Goal: Information Seeking & Learning: Learn about a topic

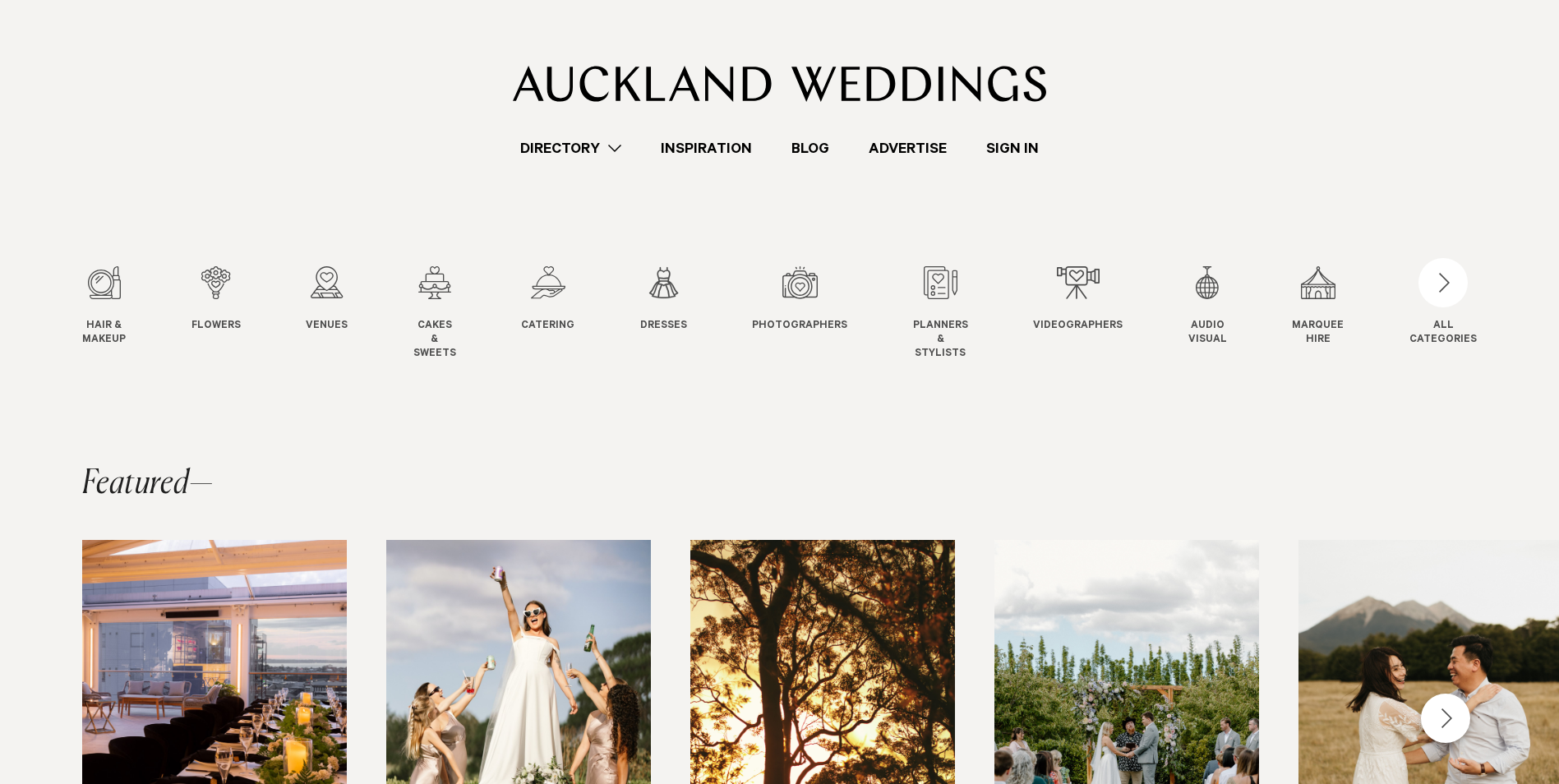
click at [1459, 93] on div at bounding box center [779, 51] width 1395 height 102
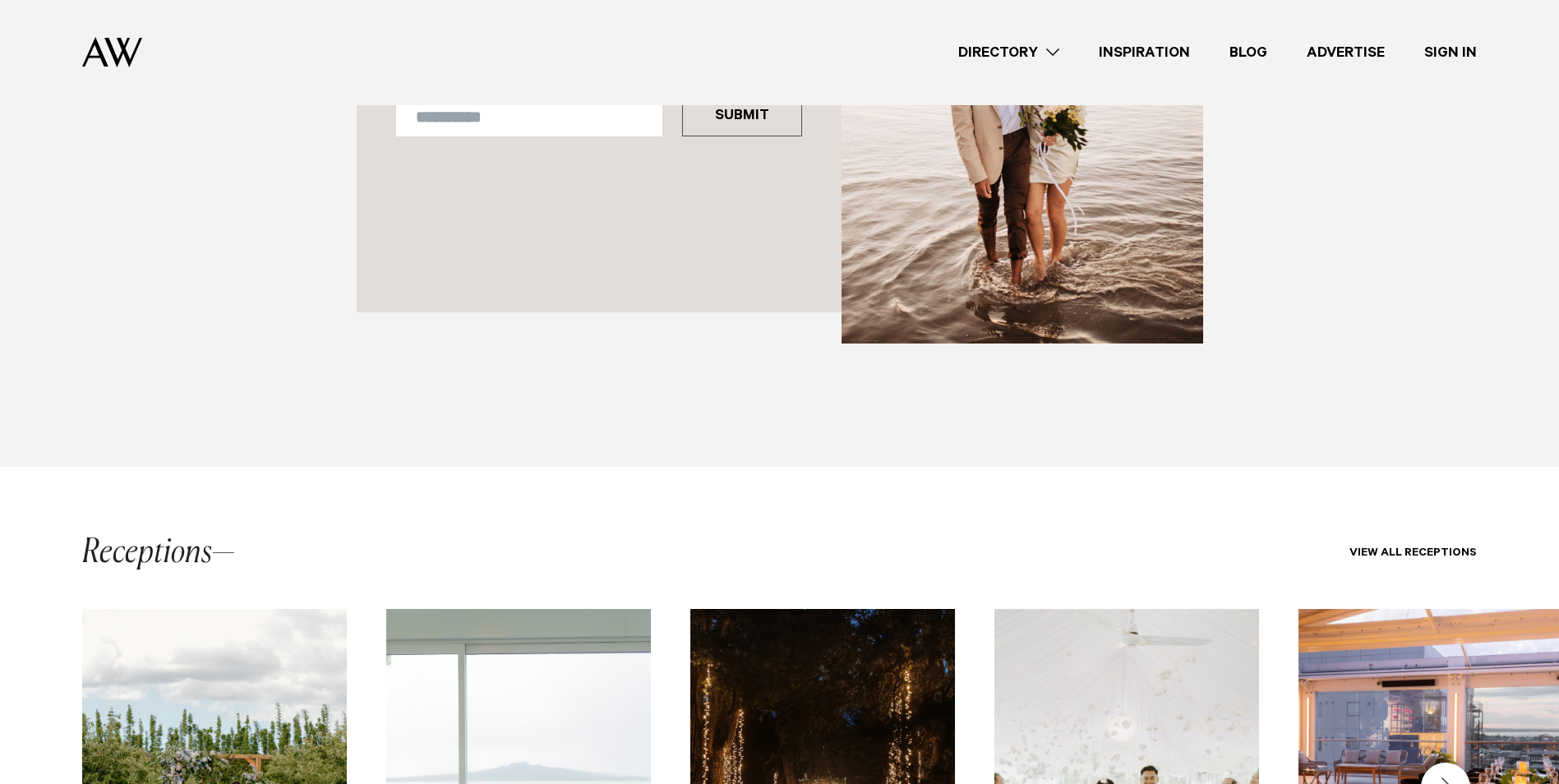
scroll to position [2488, 0]
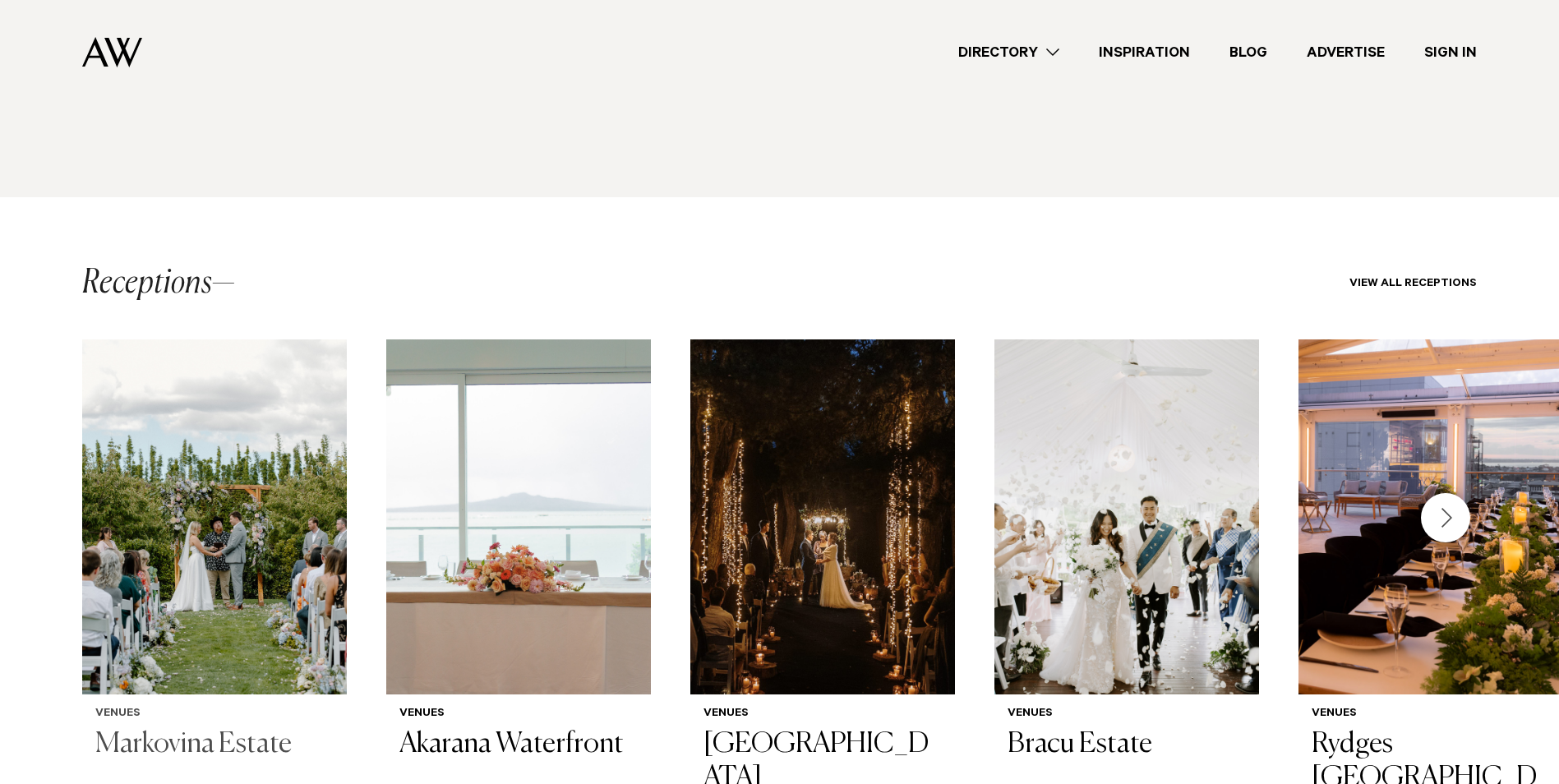
click at [159, 444] on img "1 / 13" at bounding box center [214, 516] width 265 height 355
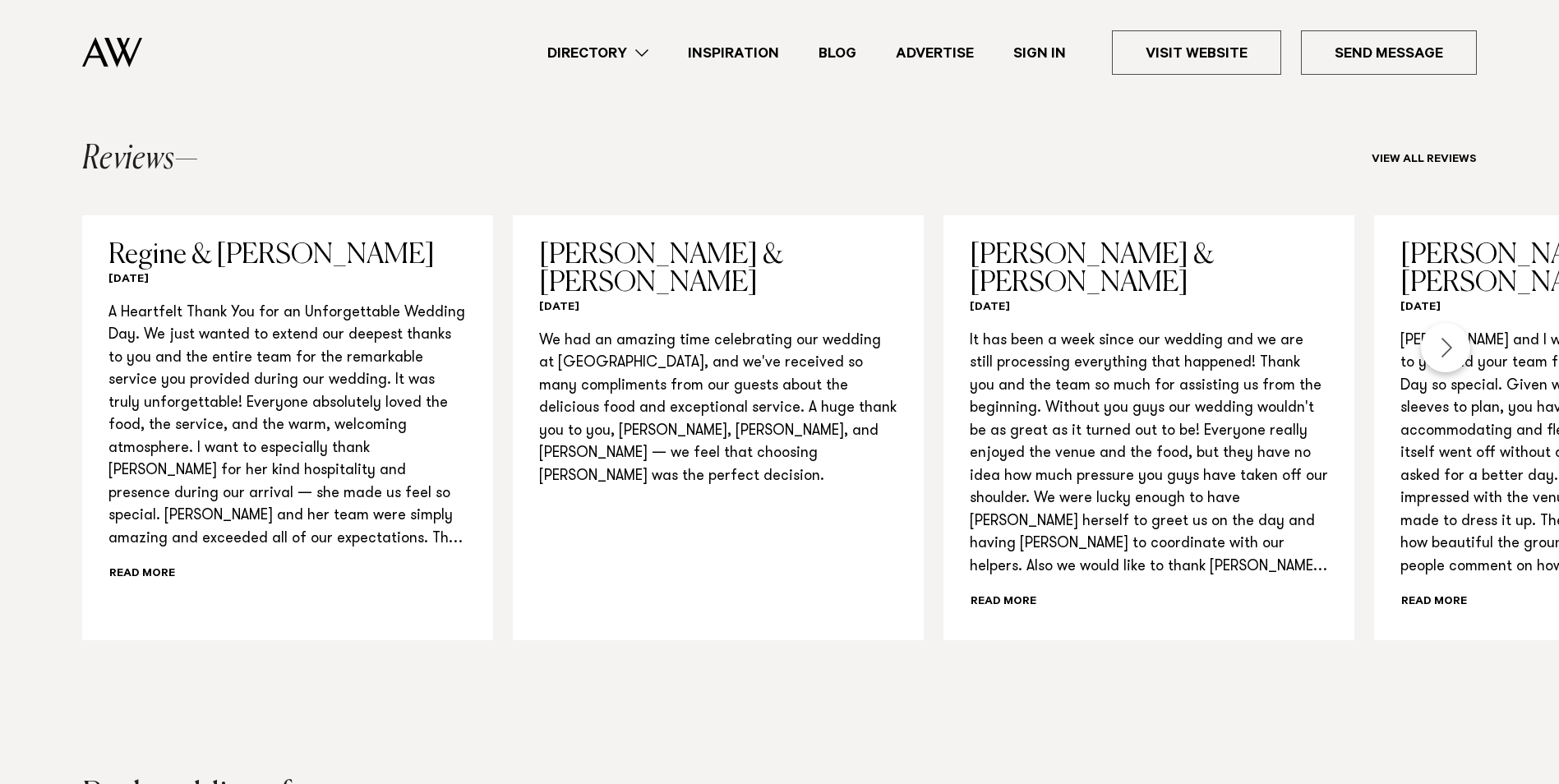
scroll to position [1725, 0]
click at [43, 95] on div "Directory Hair & Makeup Flowers Venues" at bounding box center [780, 52] width 1533 height 105
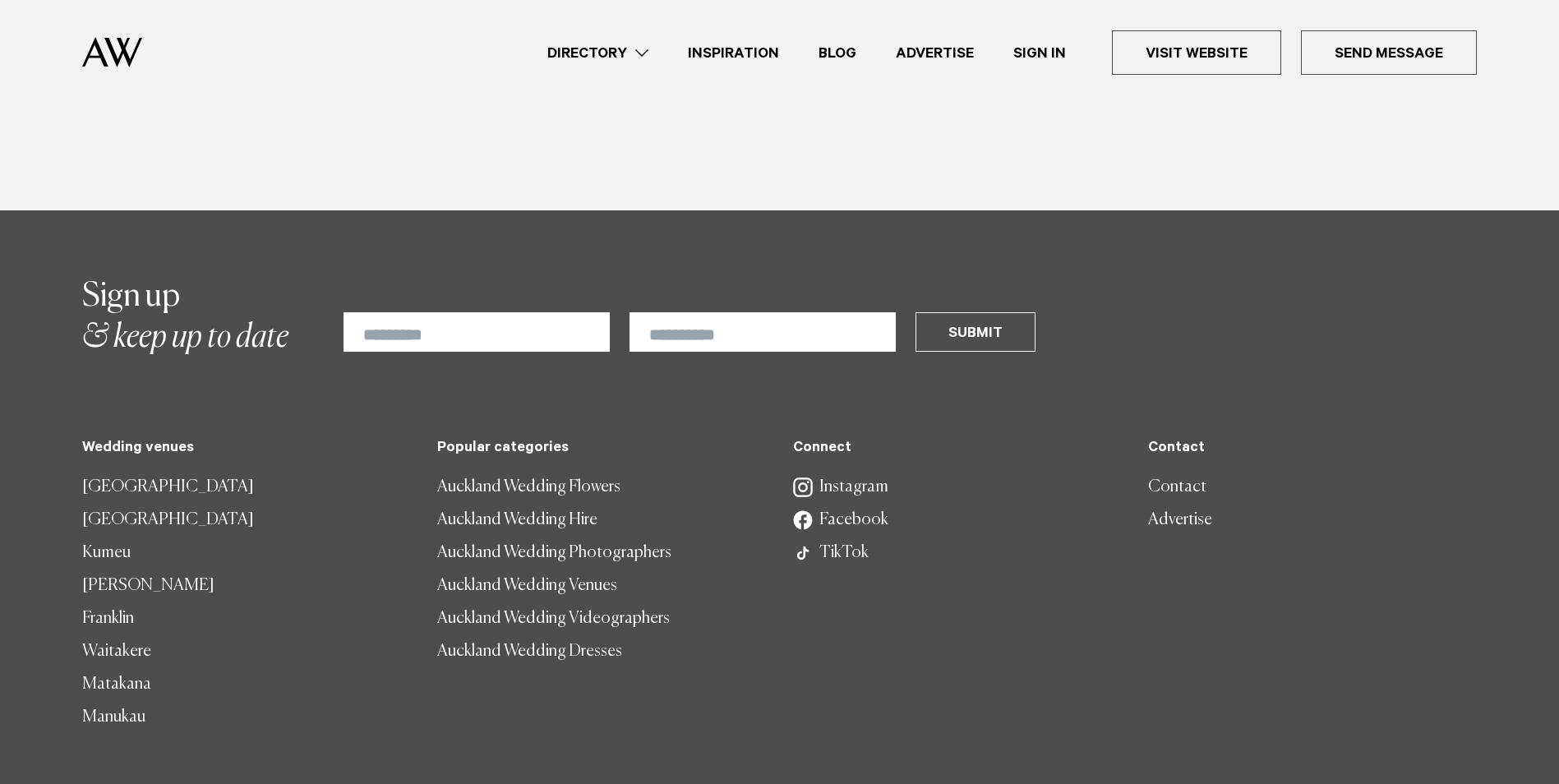
scroll to position [3907, 0]
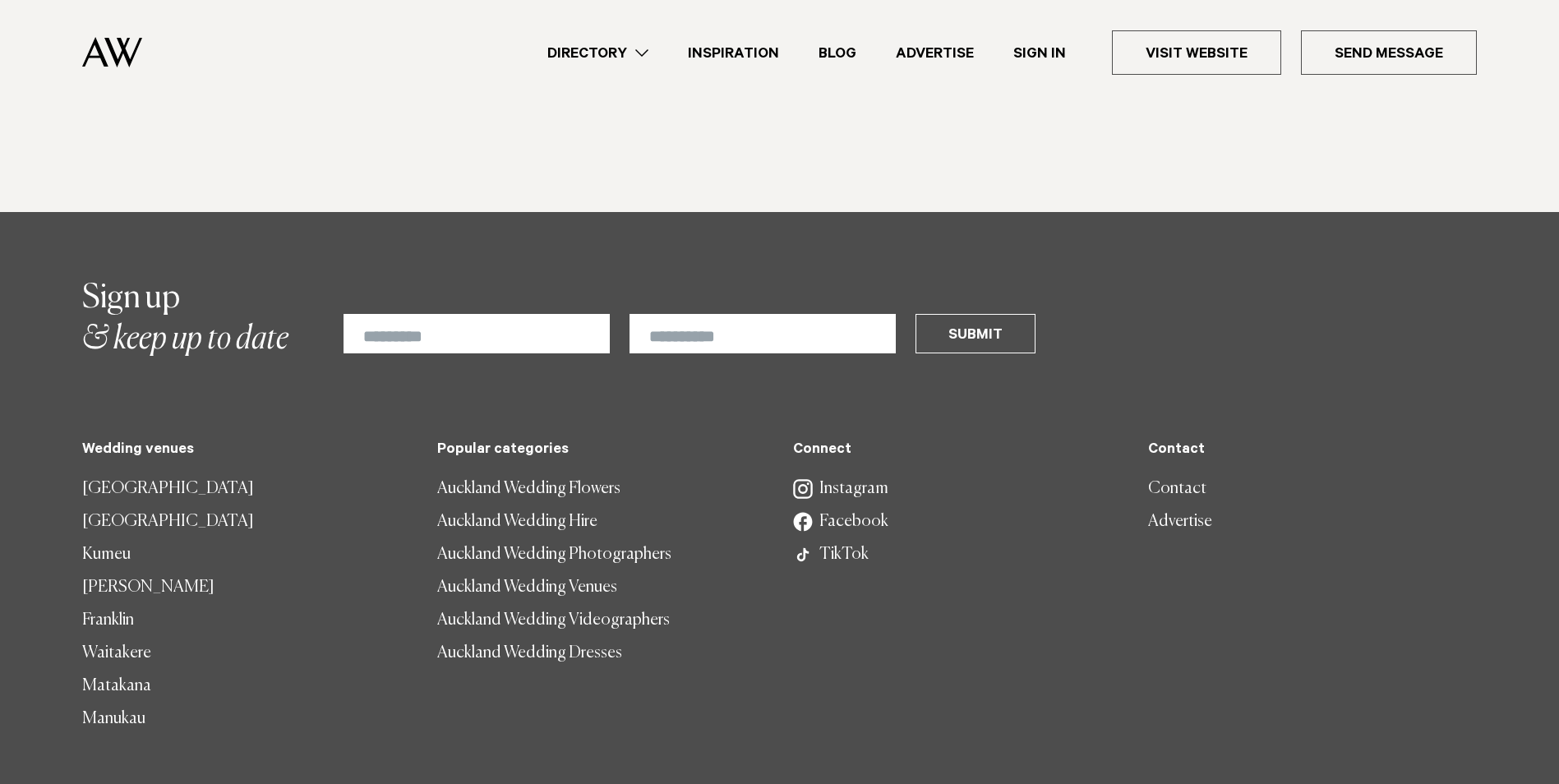
click at [837, 472] on link "Instagram" at bounding box center [958, 489] width 329 height 33
click at [545, 571] on link "Auckland Wedding Venues" at bounding box center [601, 588] width 329 height 33
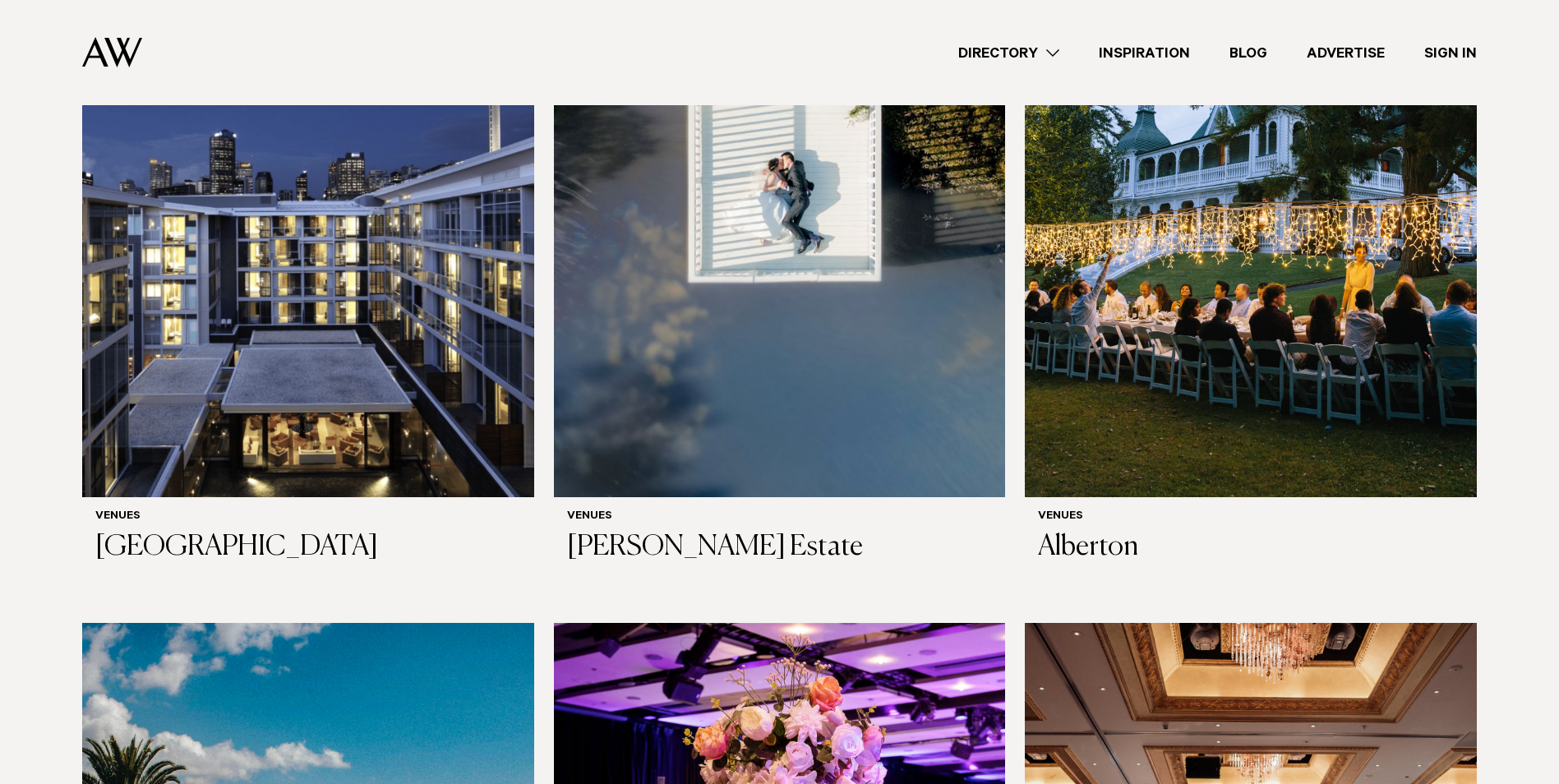
scroll to position [329, 0]
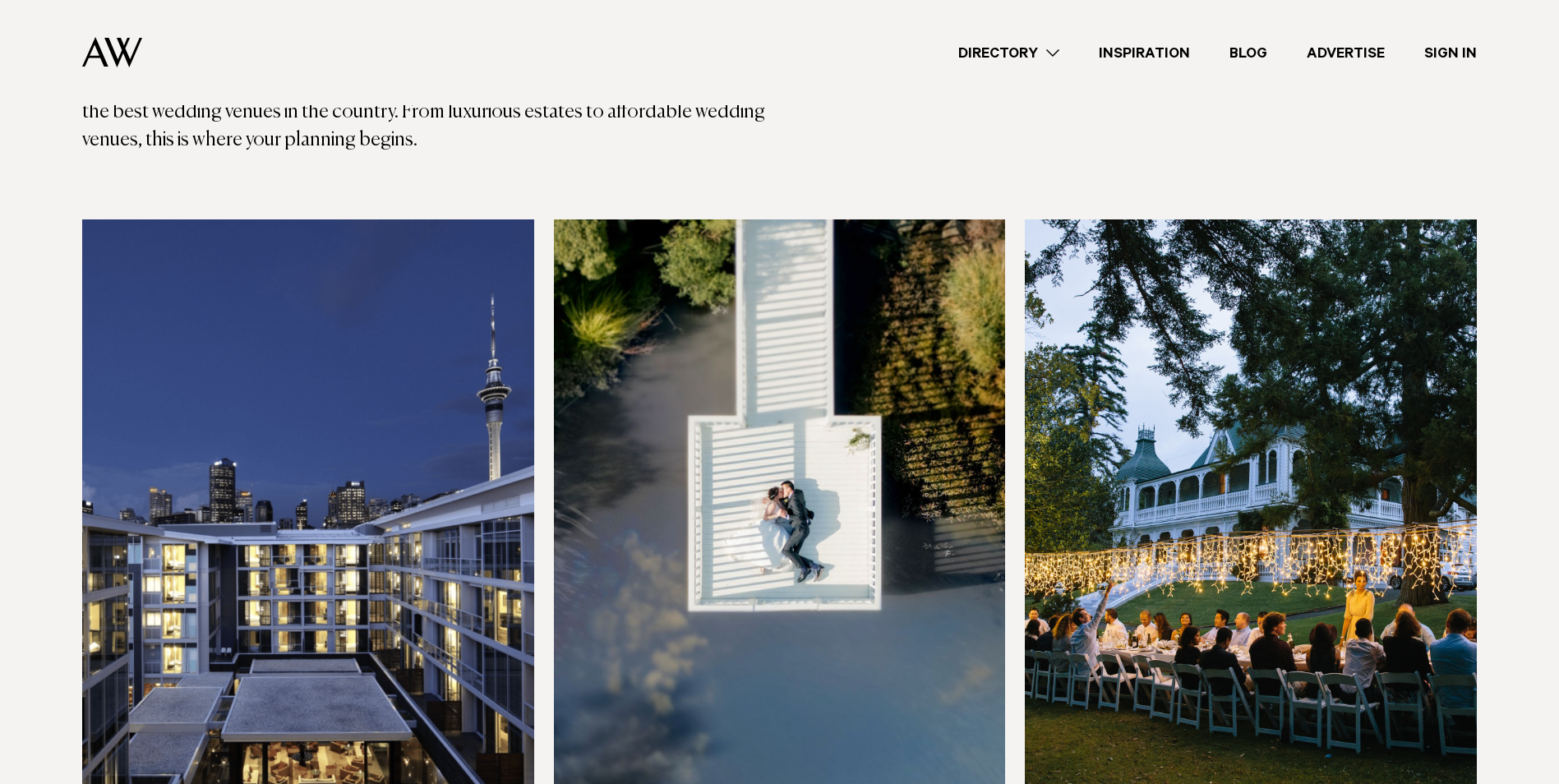
click at [317, 389] on img at bounding box center [308, 522] width 452 height 605
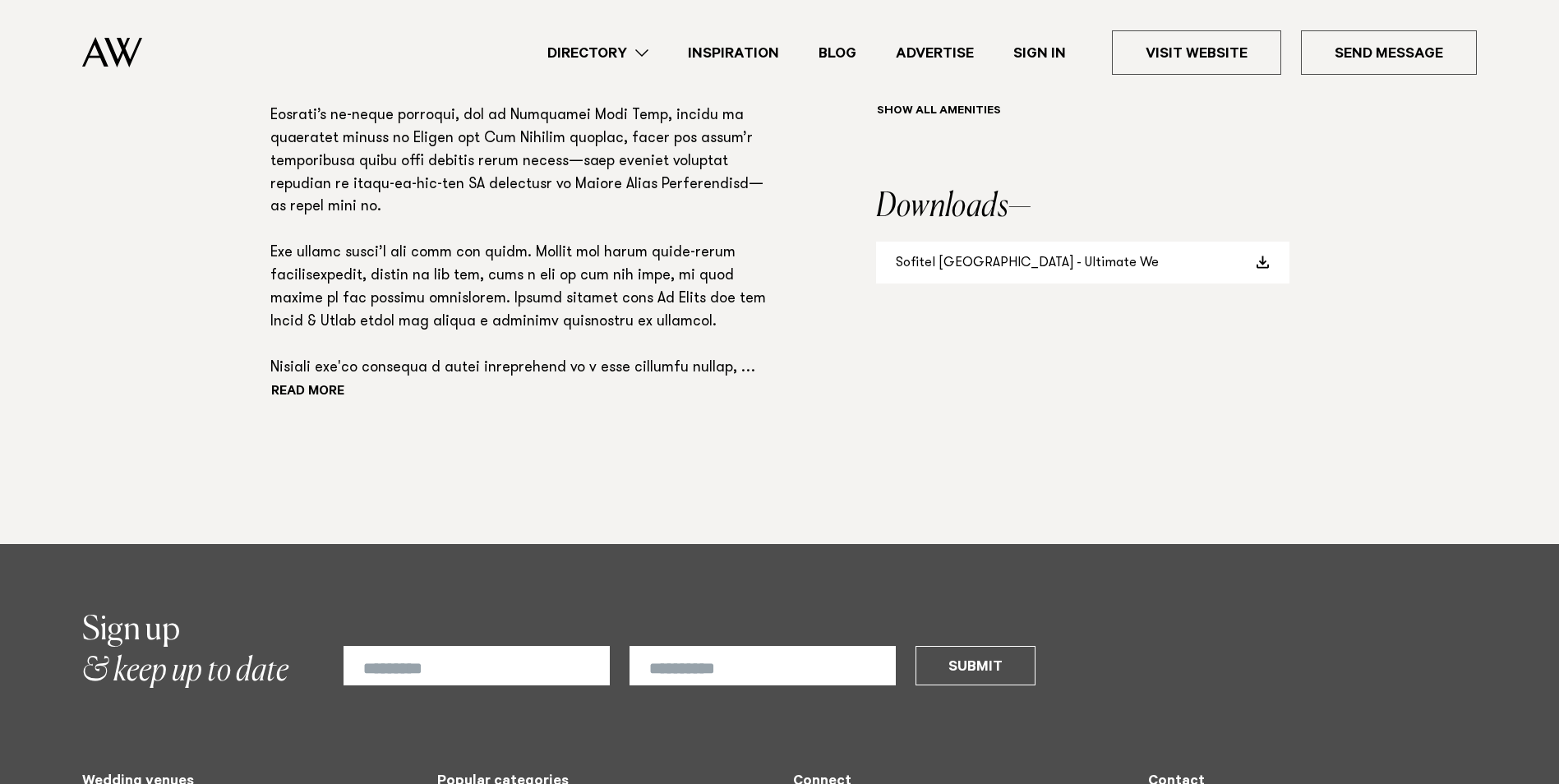
scroll to position [1068, 0]
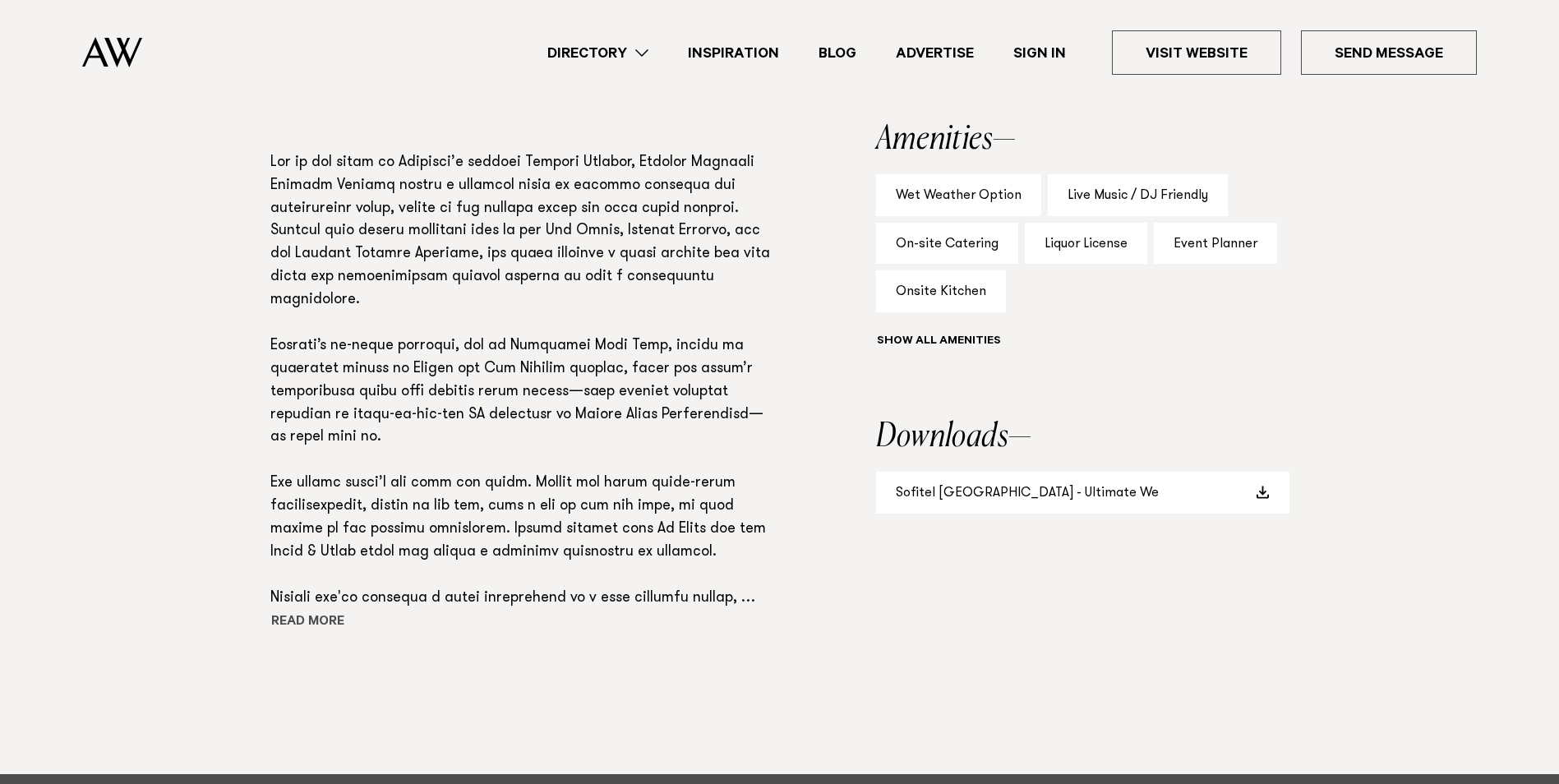
click at [324, 635] on button "Read more" at bounding box center [344, 622] width 148 height 25
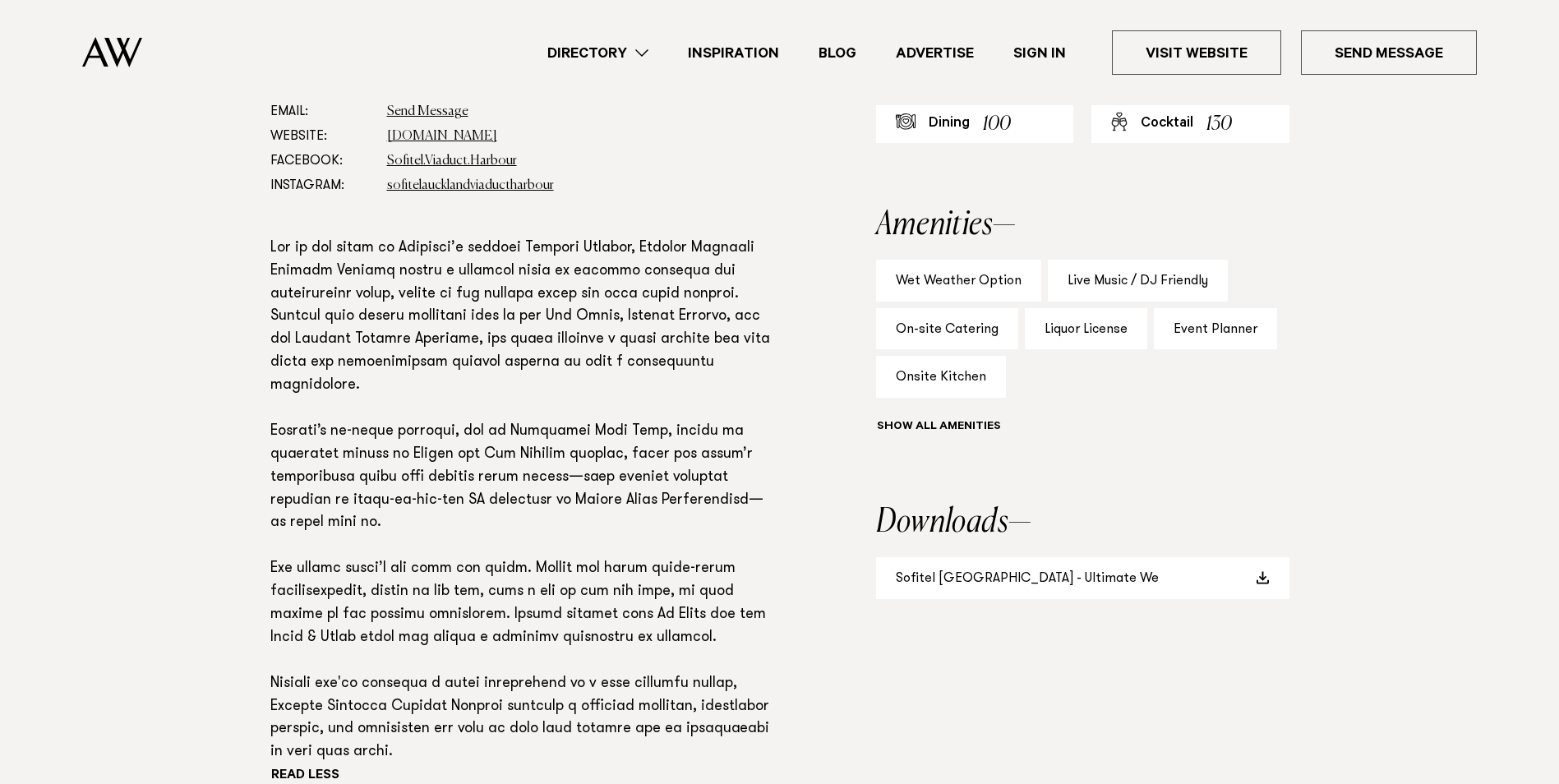
scroll to position [986, 0]
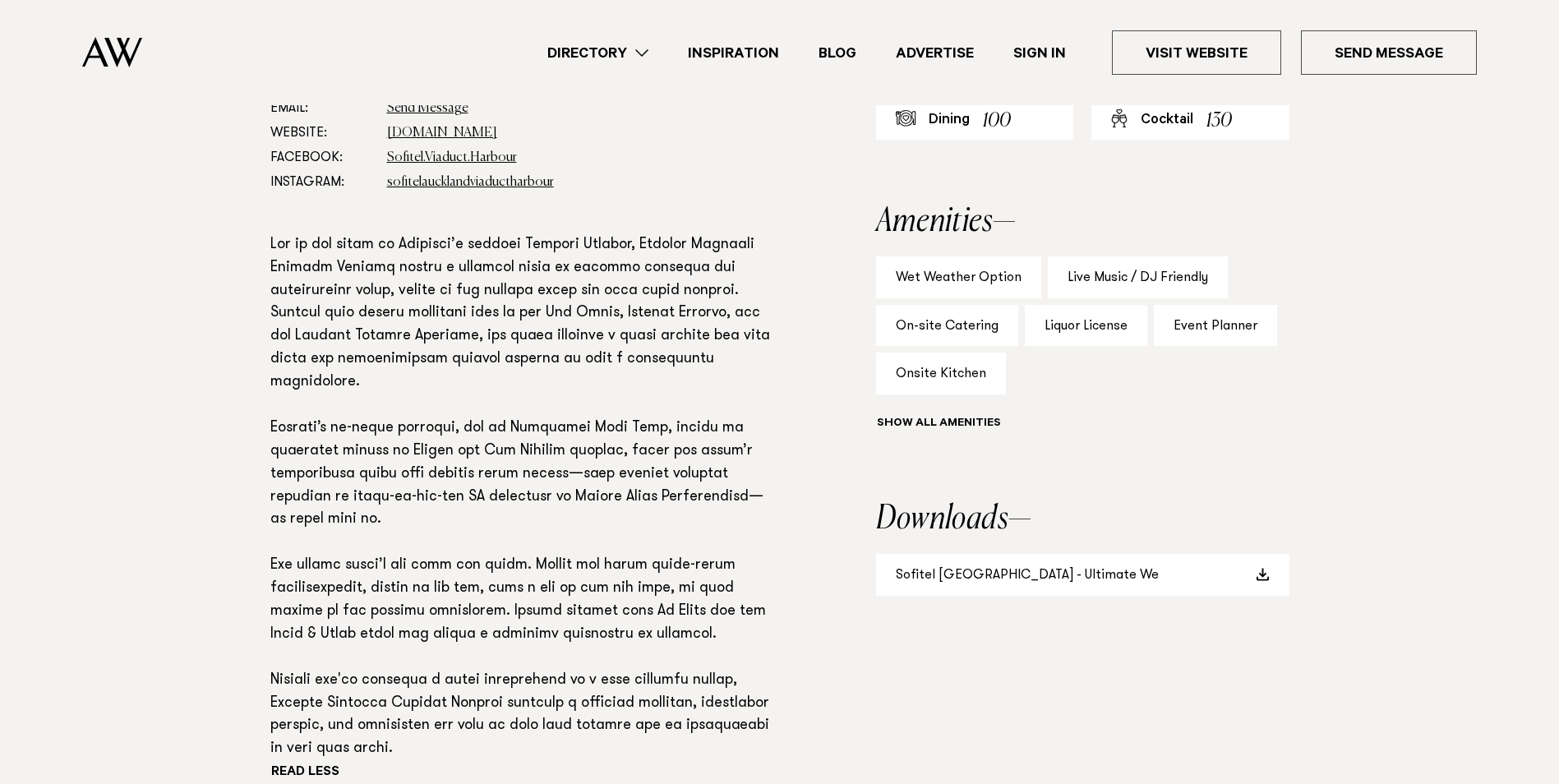
click at [1488, 429] on section "Phone: Show Number +64 9 909 9000 Address: 21 Viaduct Harbour Ave, Auckland 101…" at bounding box center [779, 450] width 1559 height 809
